Goal: Task Accomplishment & Management: Manage account settings

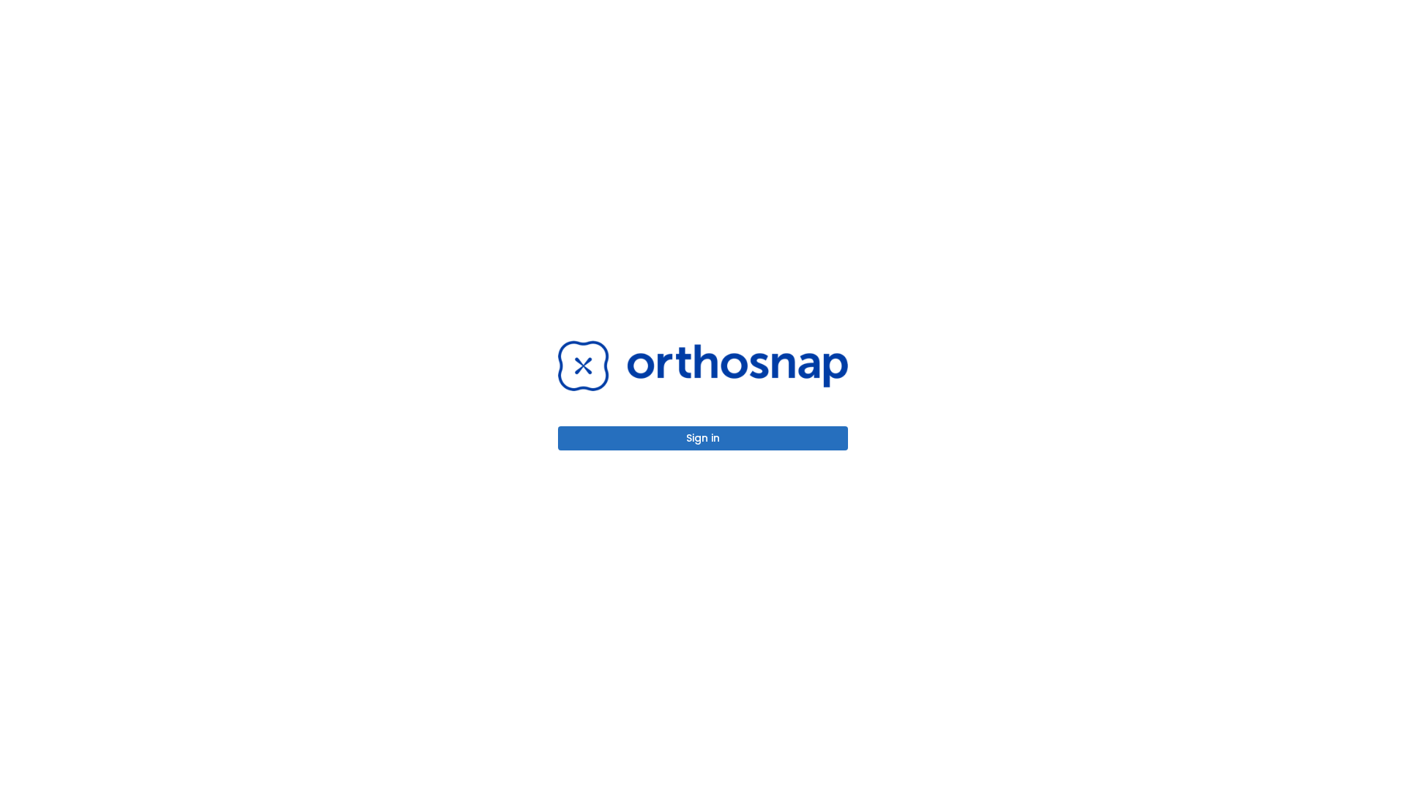
click at [703, 438] on button "Sign in" at bounding box center [703, 438] width 290 height 24
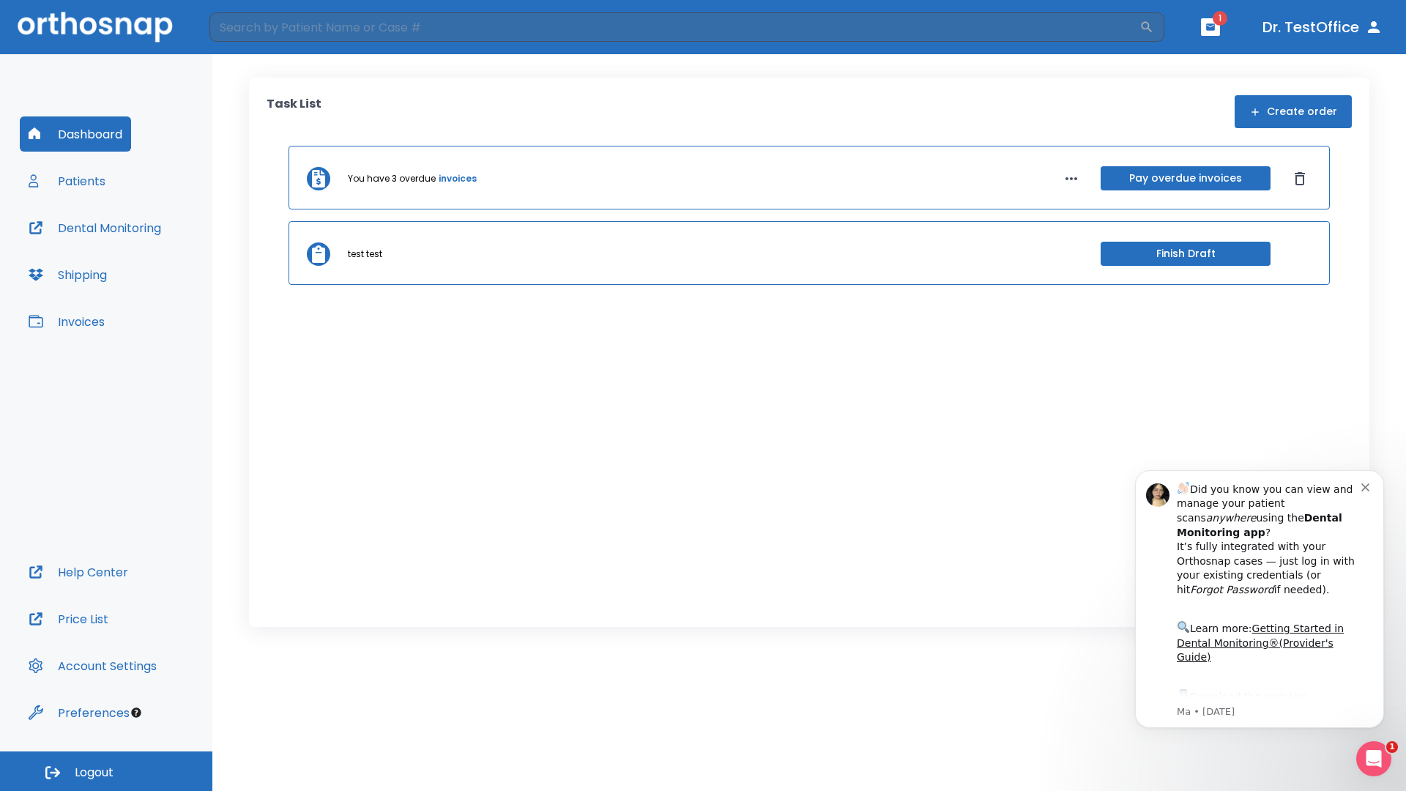
click at [106, 771] on span "Logout" at bounding box center [94, 773] width 39 height 16
